Goal: Task Accomplishment & Management: Use online tool/utility

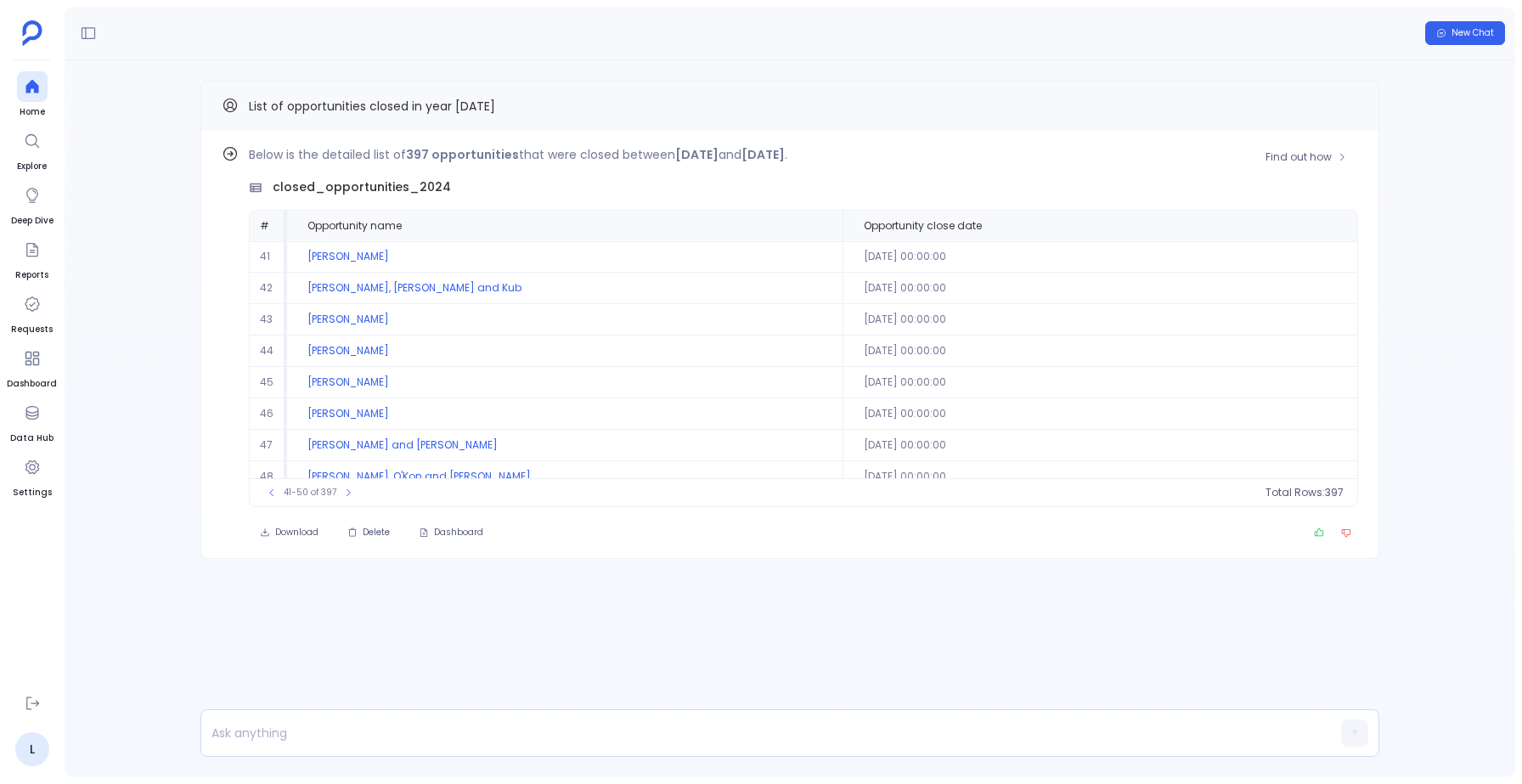
scroll to position [77, 0]
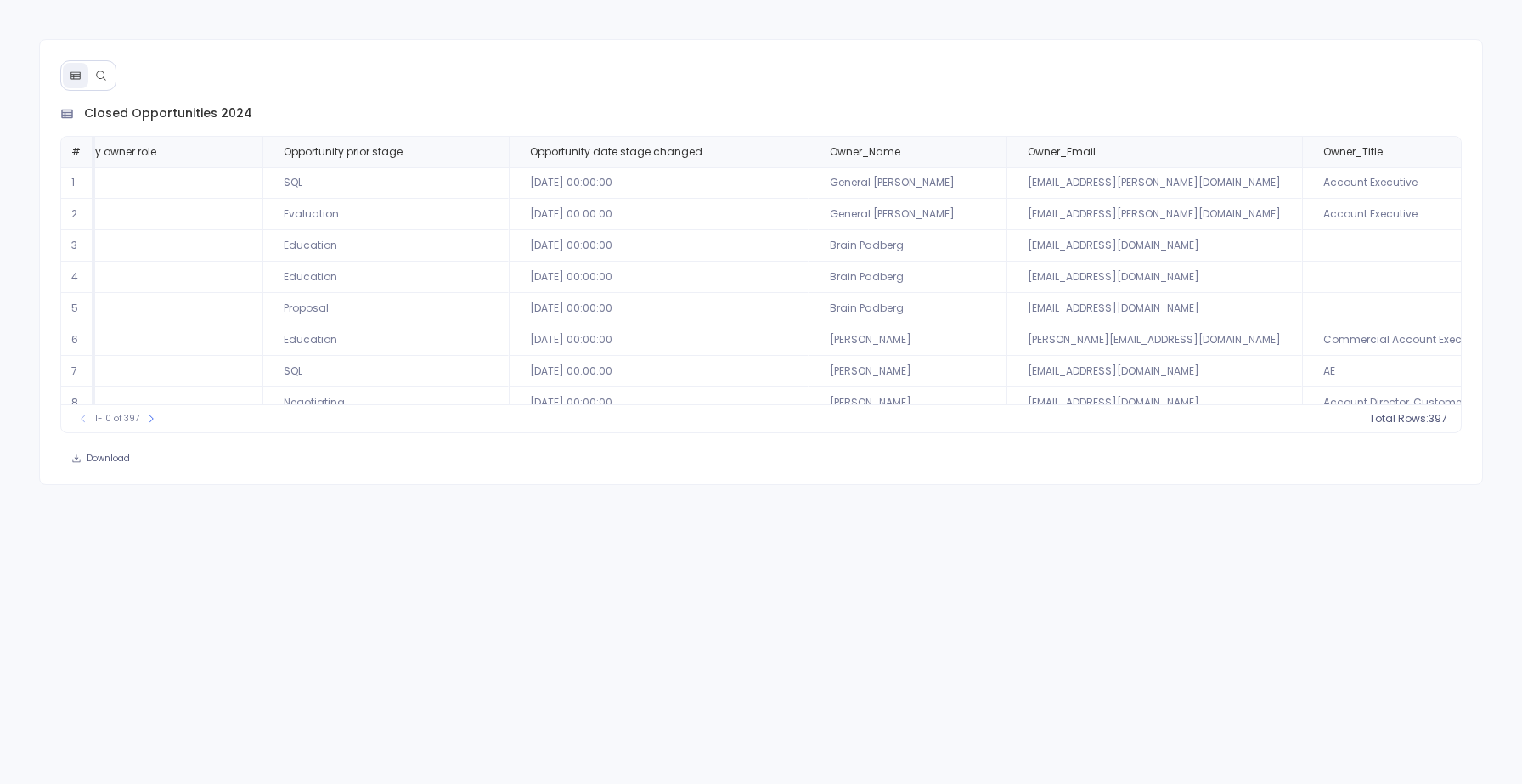
scroll to position [0, 3158]
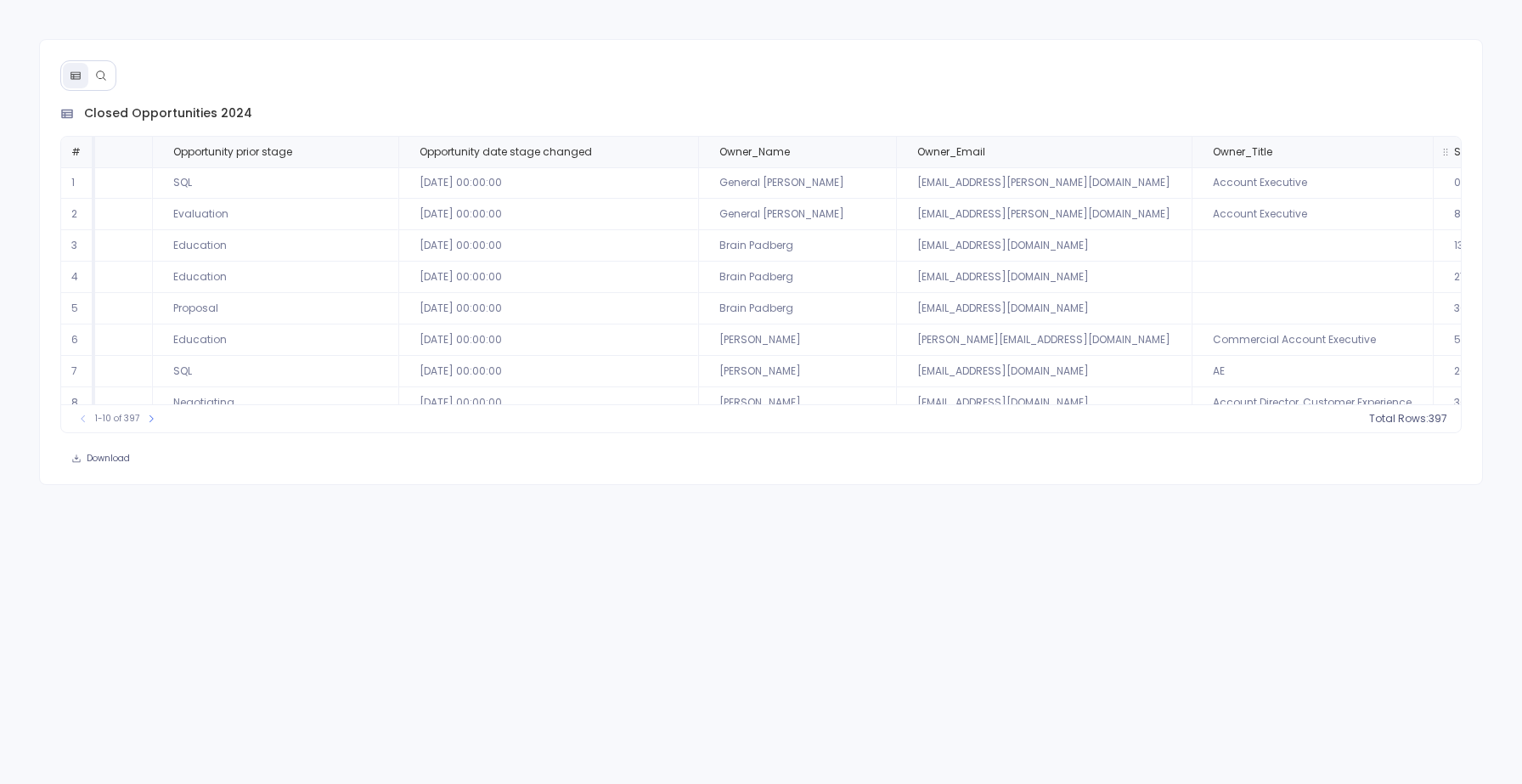
click at [1422, 215] on button "Sort Descending" at bounding box center [1436, 213] width 168 height 34
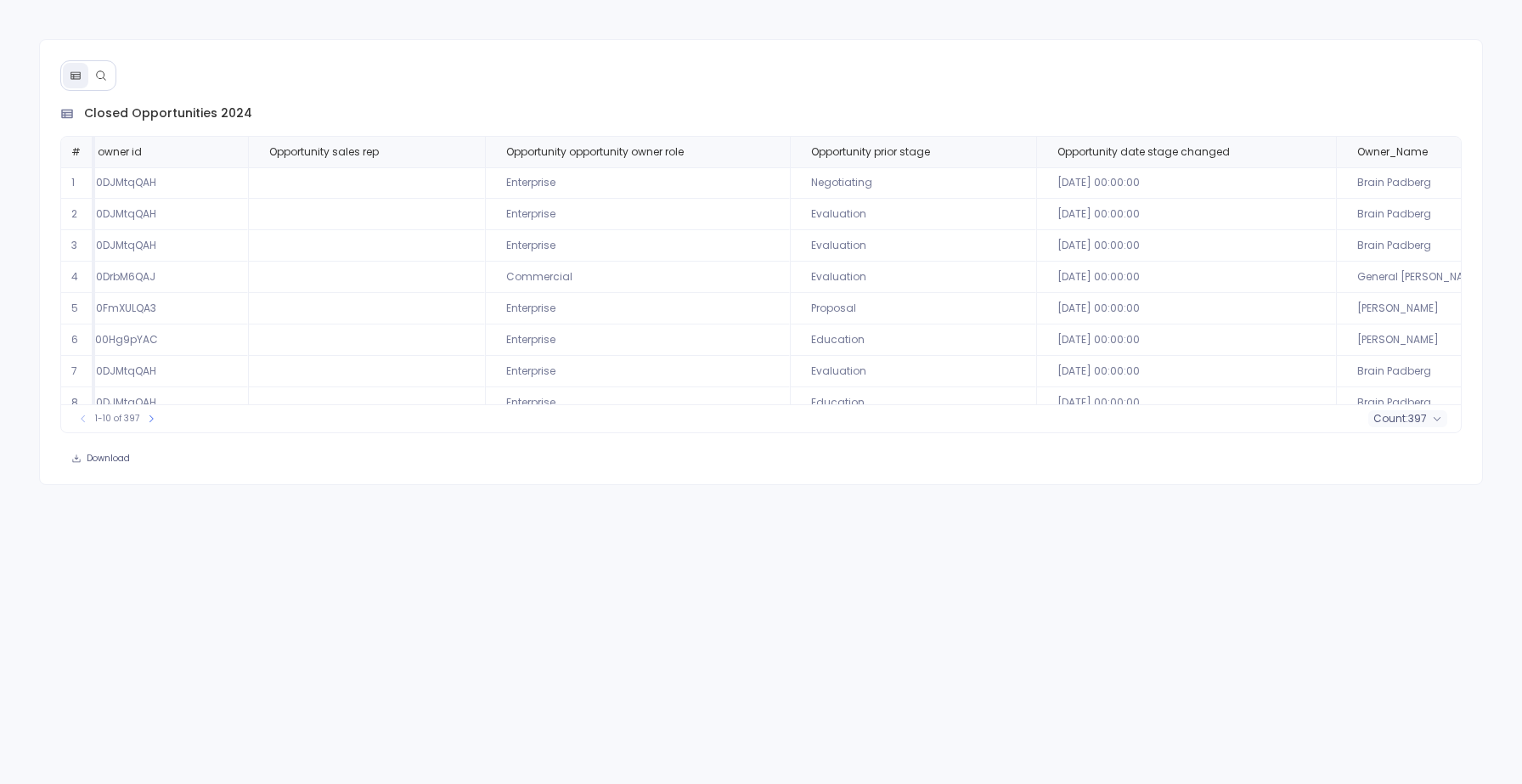
scroll to position [0, 3177]
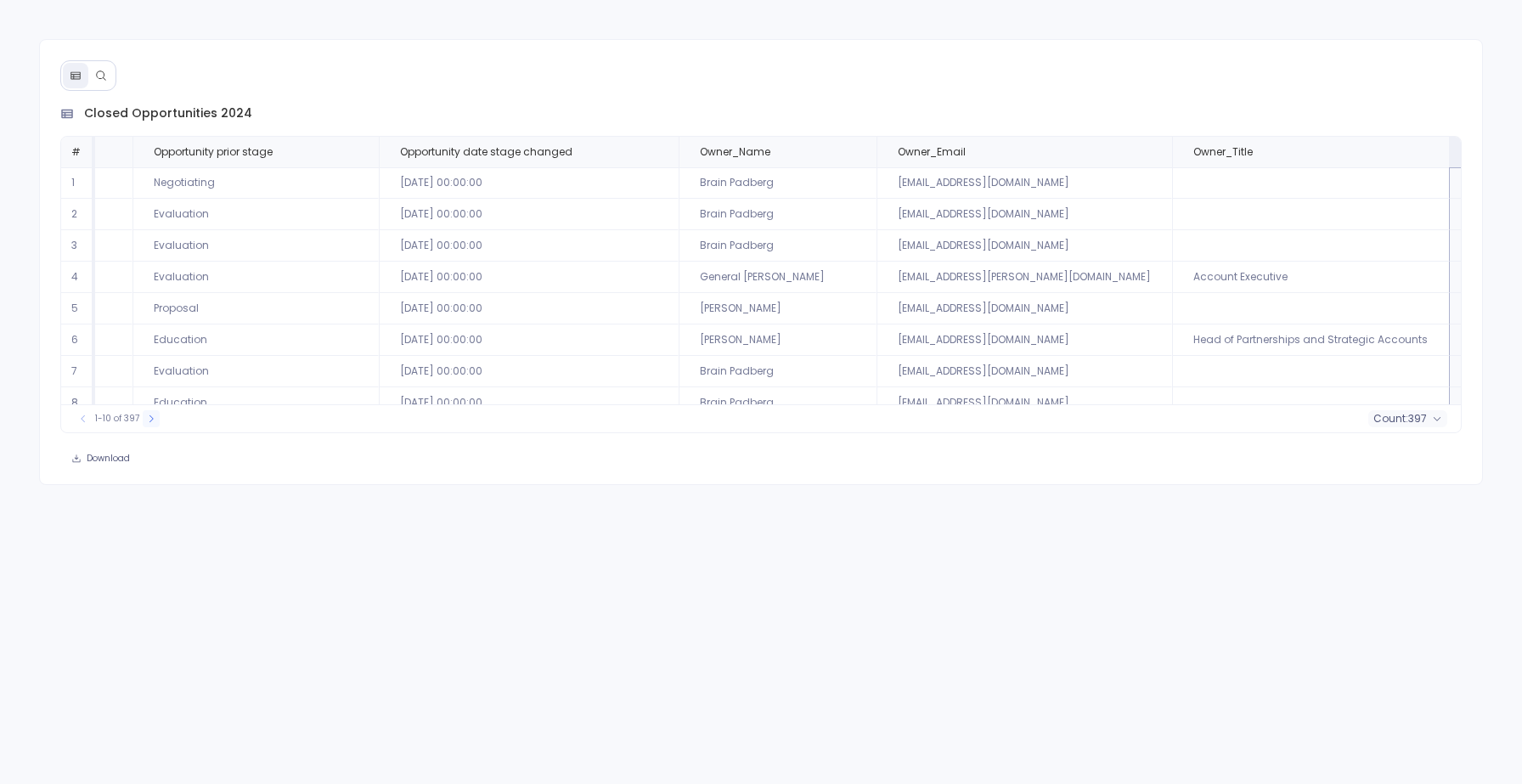
click at [151, 419] on icon at bounding box center [151, 419] width 10 height 10
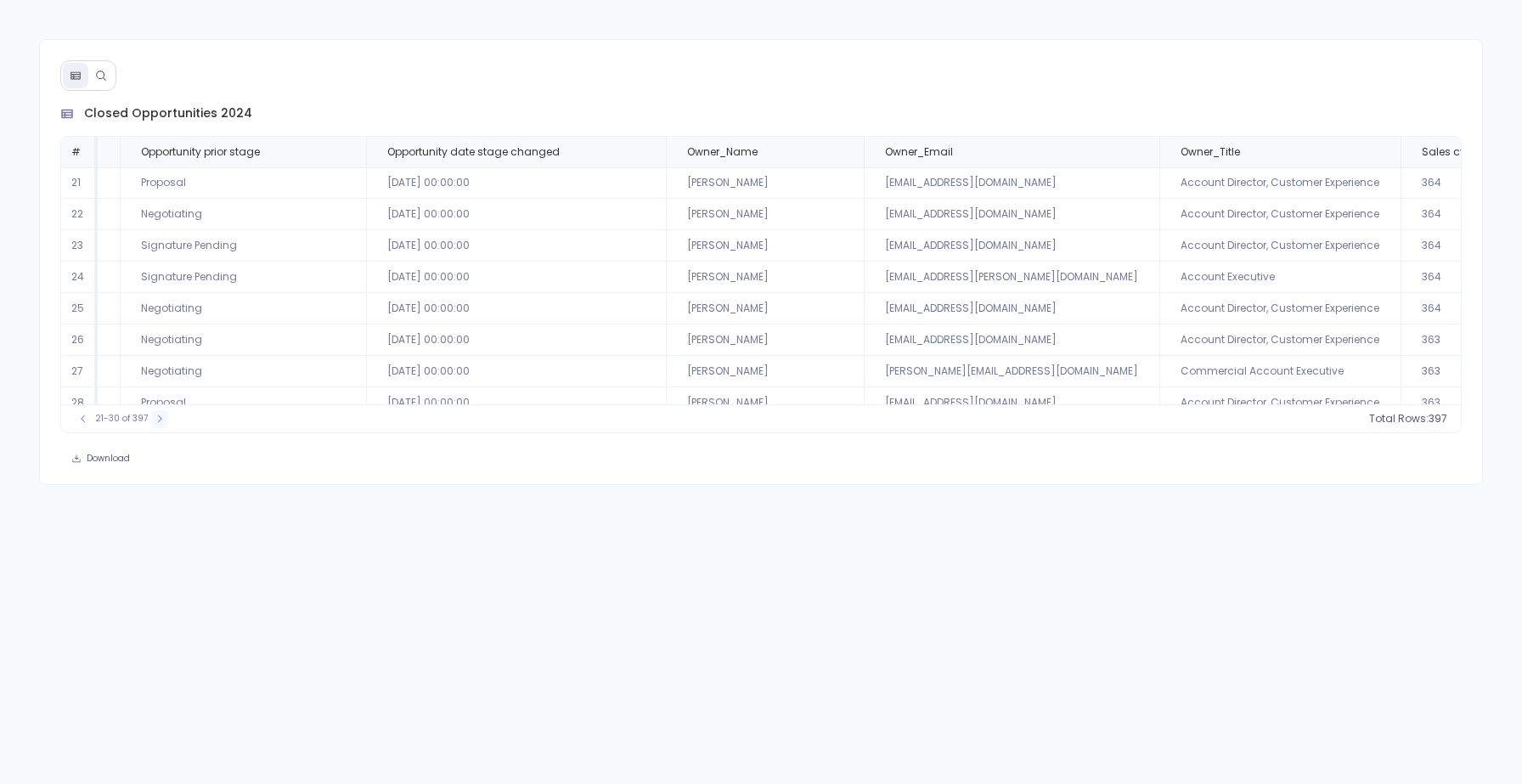
click at [151, 419] on button at bounding box center [159, 418] width 17 height 17
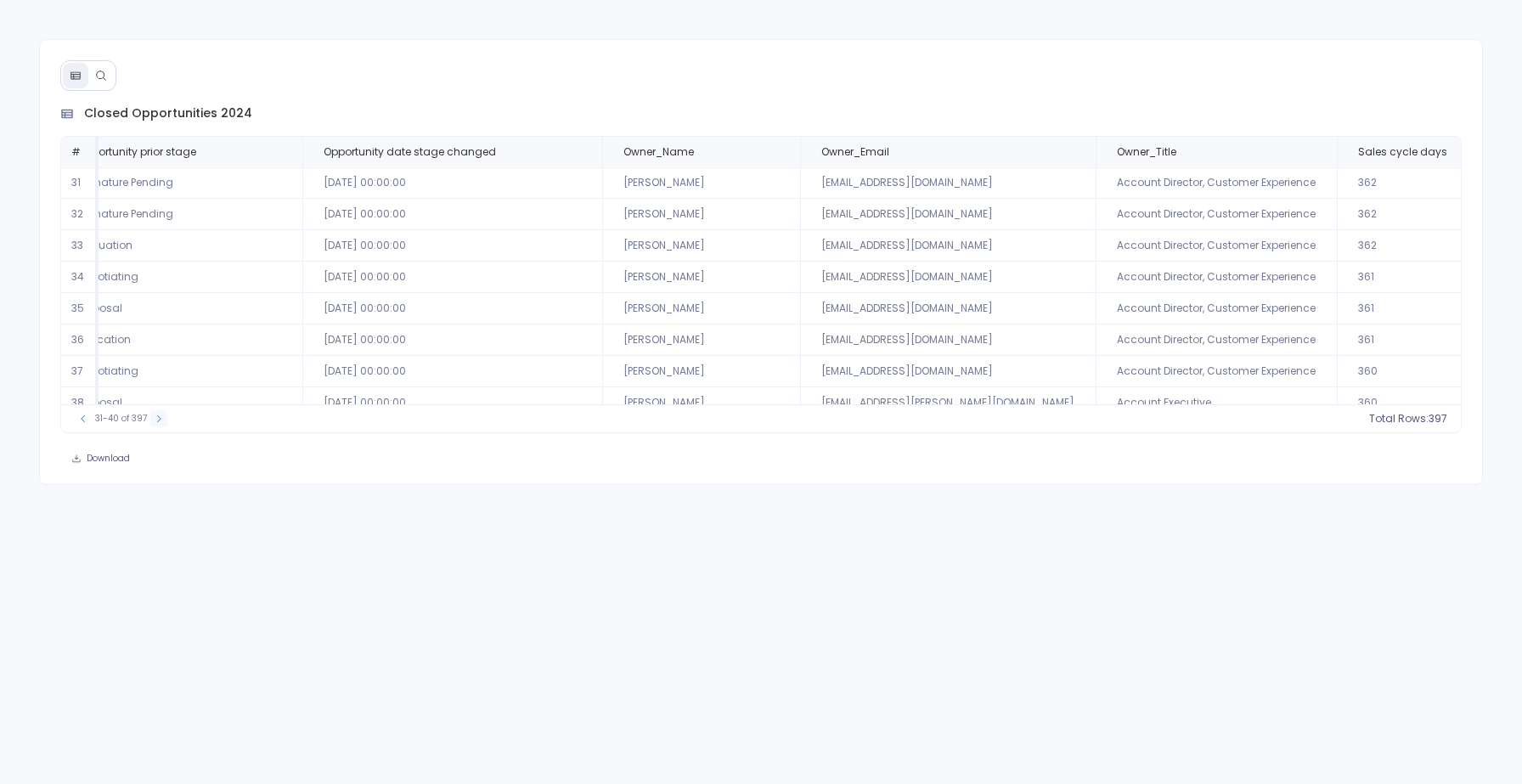
scroll to position [0, 3146]
click at [151, 419] on button at bounding box center [159, 418] width 17 height 17
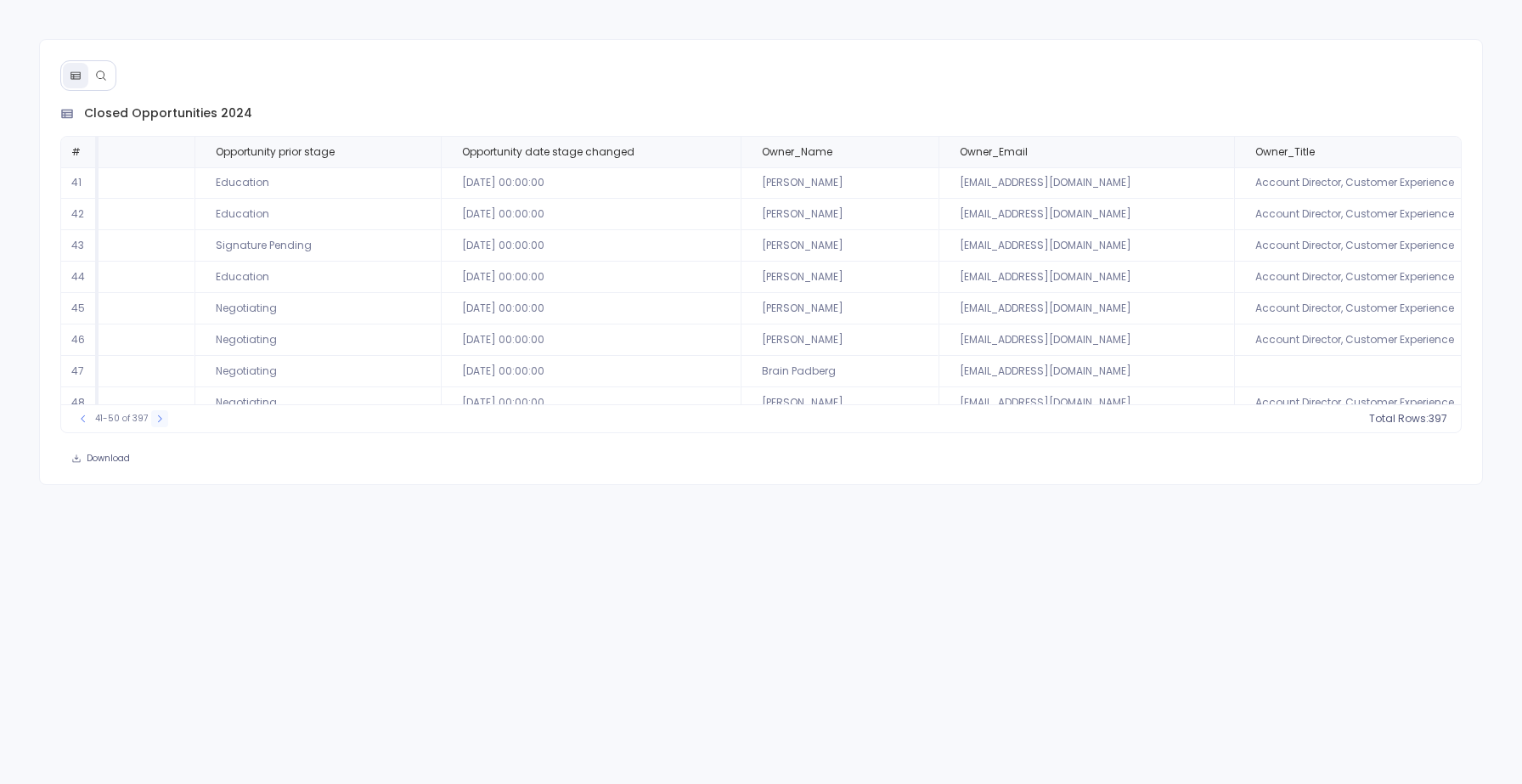
click at [160, 418] on icon at bounding box center [160, 418] width 4 height 7
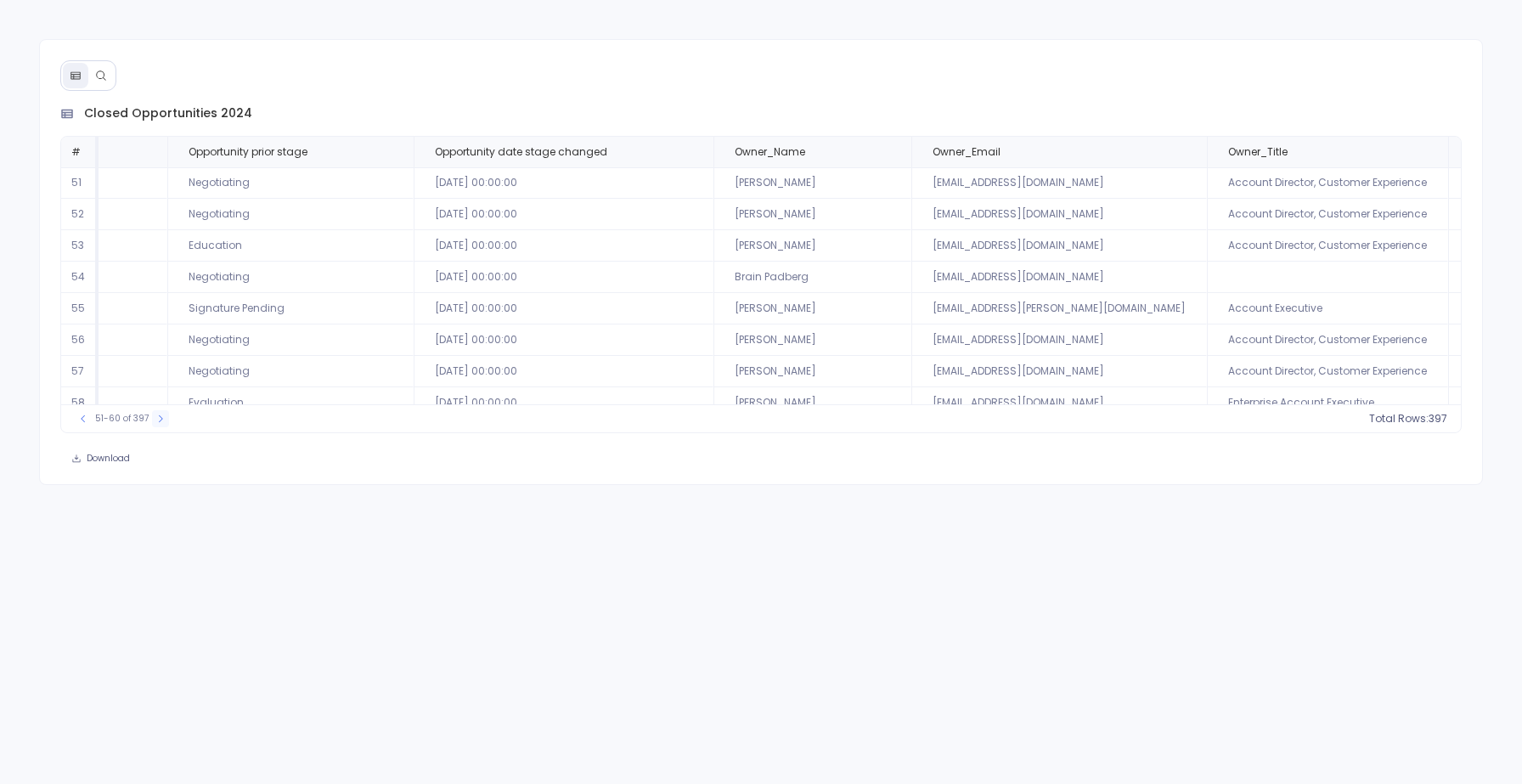
click at [160, 418] on icon at bounding box center [161, 418] width 4 height 7
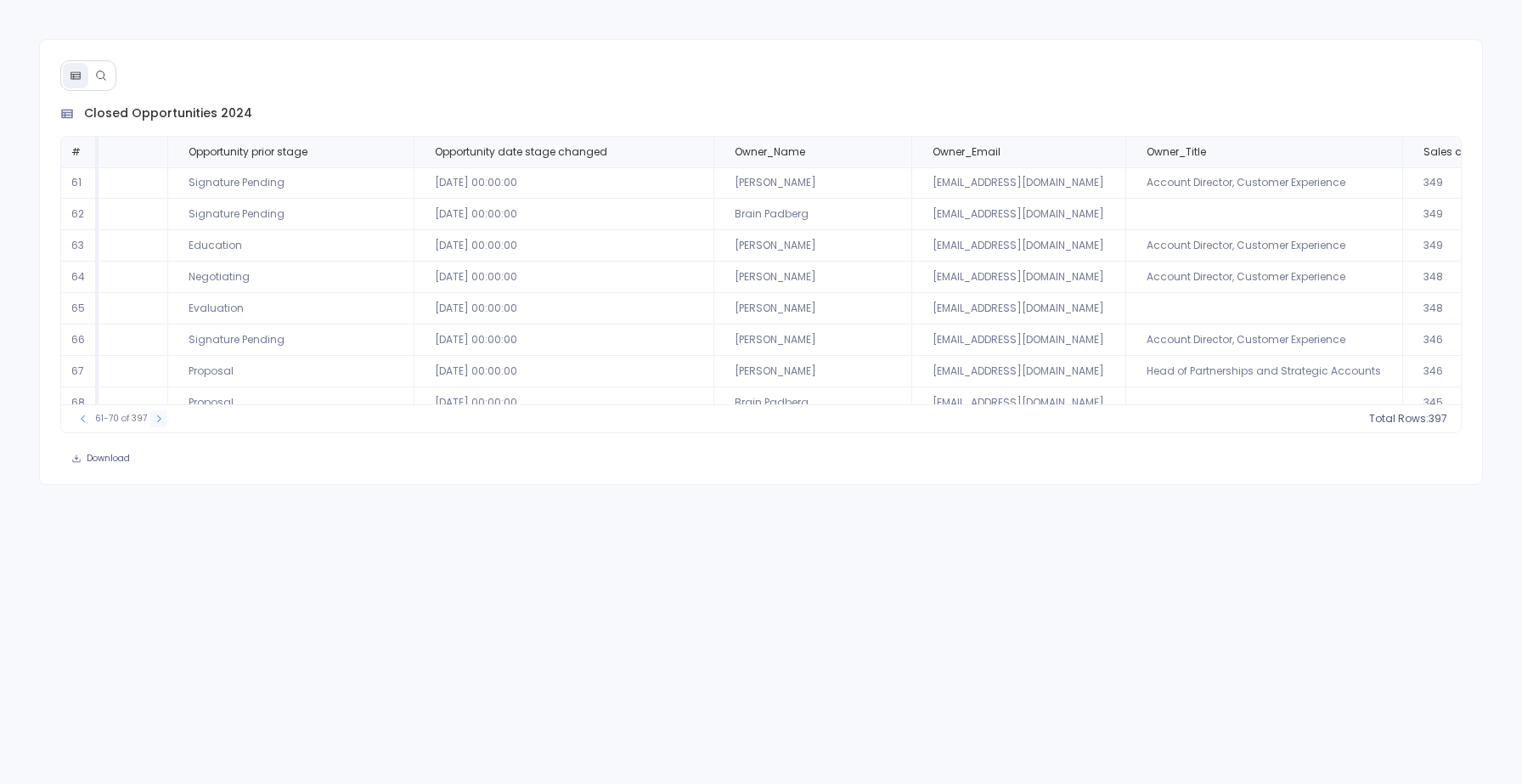
click at [160, 418] on icon at bounding box center [159, 419] width 10 height 10
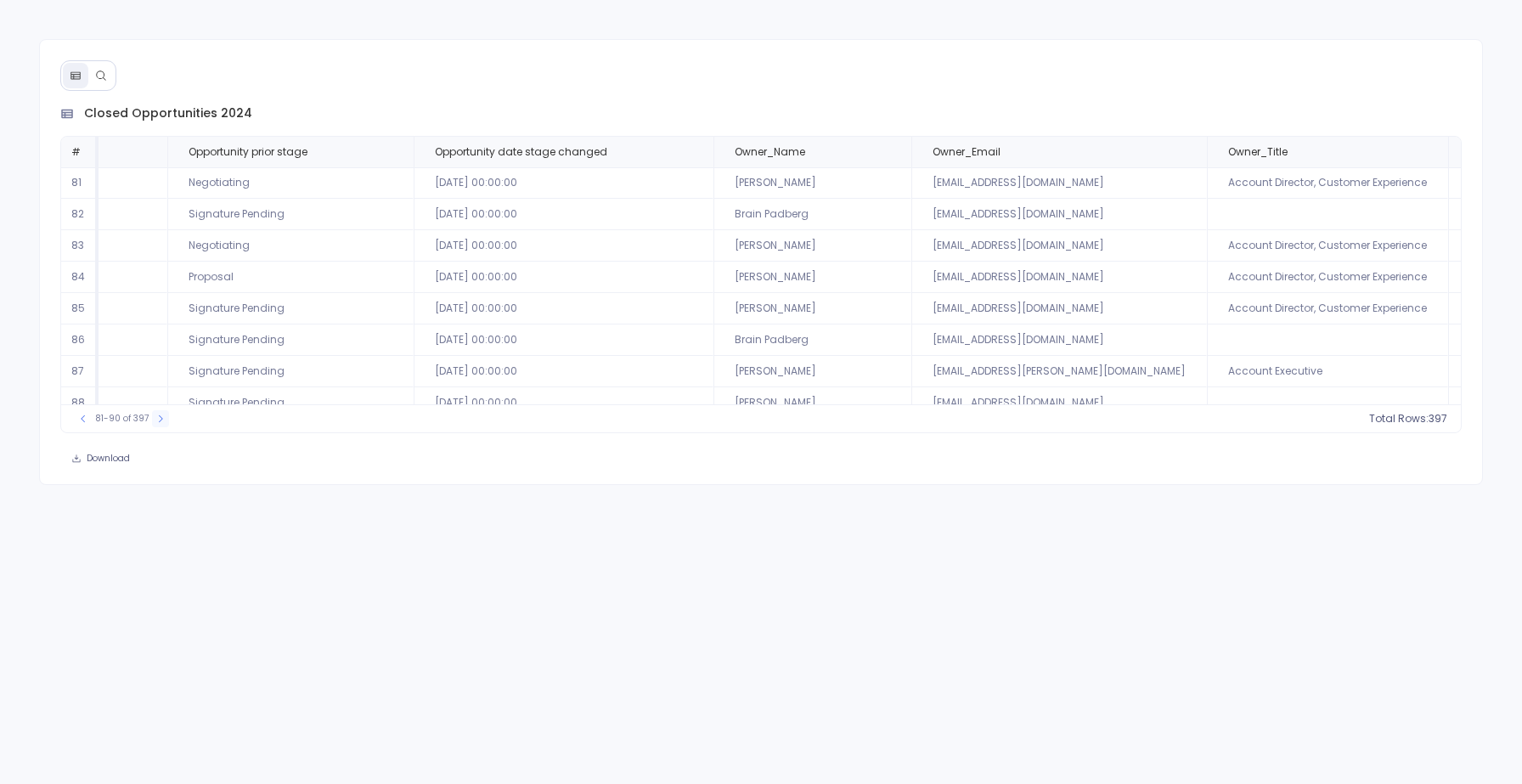
click at [160, 418] on icon at bounding box center [161, 418] width 4 height 7
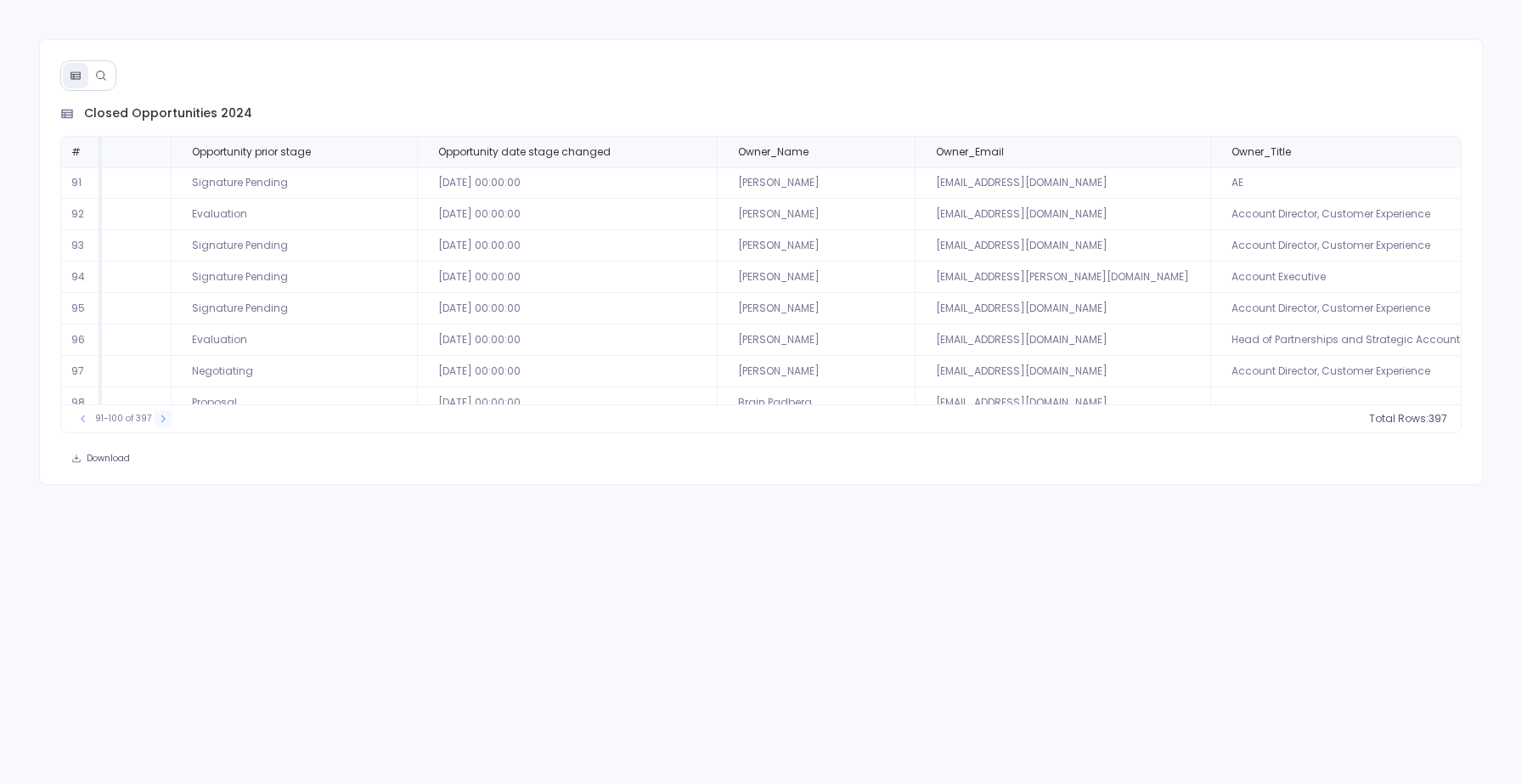
click at [160, 418] on icon at bounding box center [162, 419] width 10 height 10
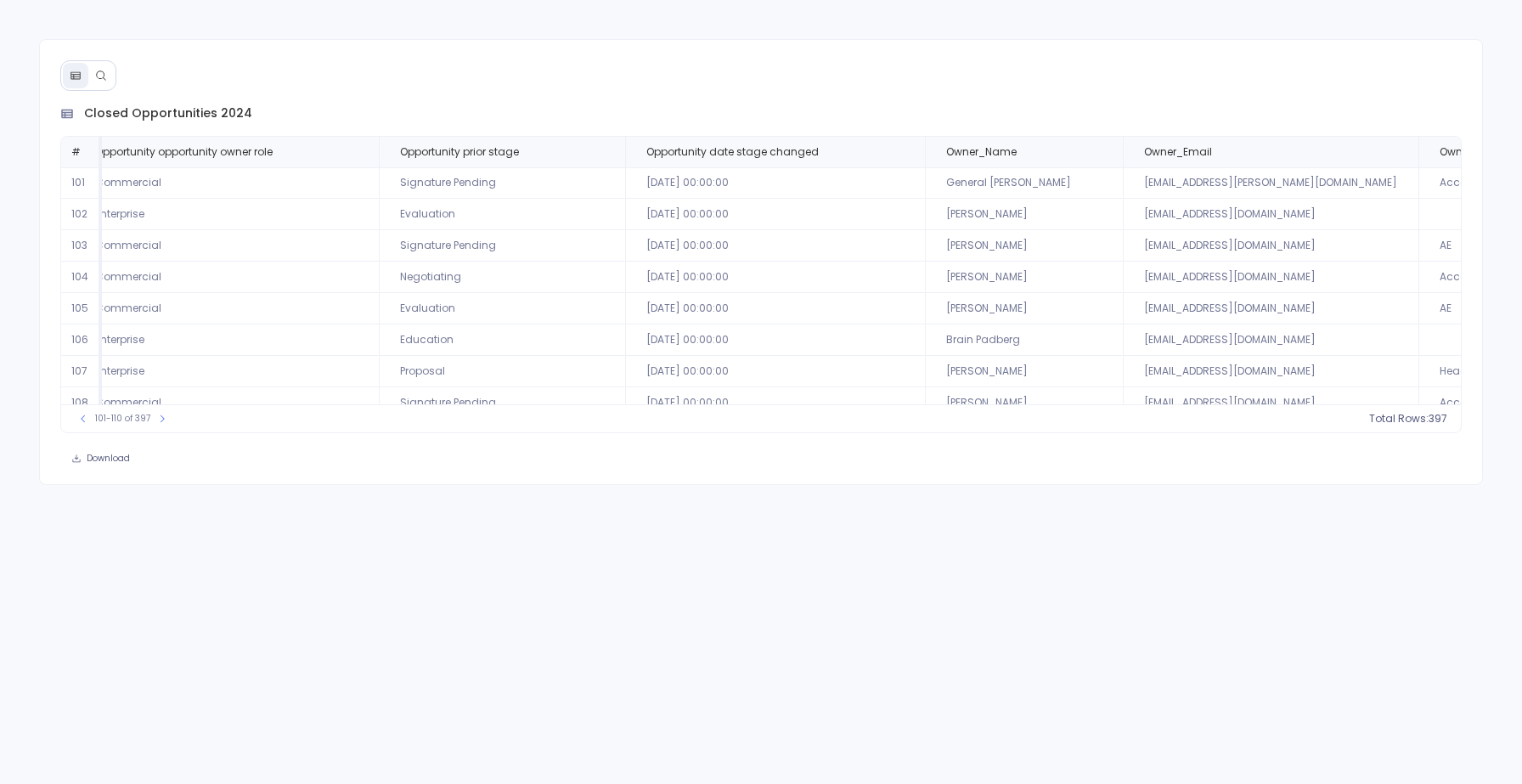
scroll to position [0, 3184]
